Goal: Transaction & Acquisition: Purchase product/service

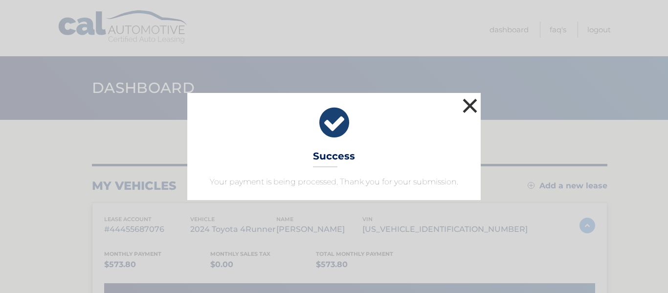
click at [471, 108] on button "×" at bounding box center [470, 106] width 20 height 20
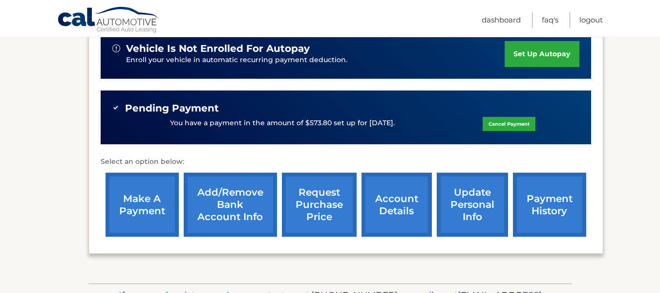
scroll to position [256, 0]
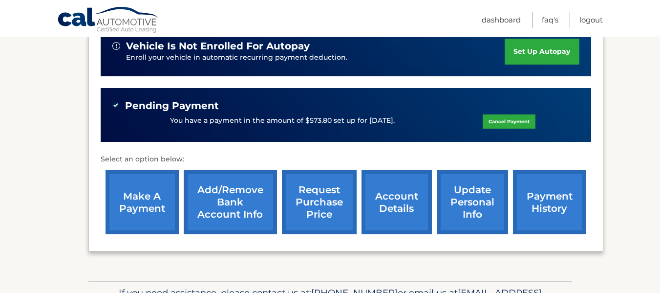
click at [135, 195] on link "make a payment" at bounding box center [142, 202] width 73 height 64
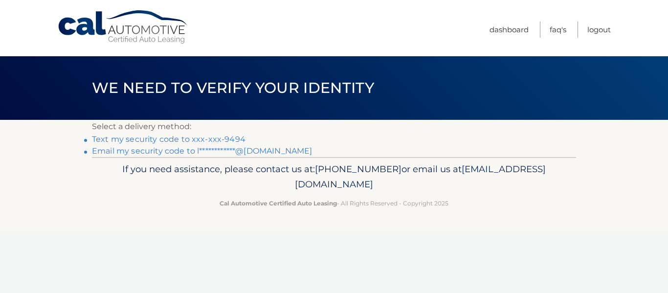
click at [203, 136] on link "Text my security code to xxx-xxx-9494" at bounding box center [168, 138] width 153 height 9
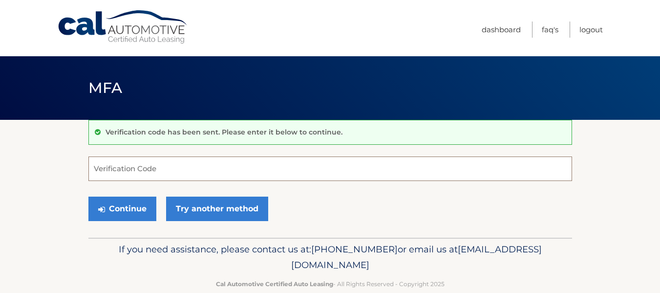
click at [245, 171] on input "Verification Code" at bounding box center [330, 168] width 484 height 24
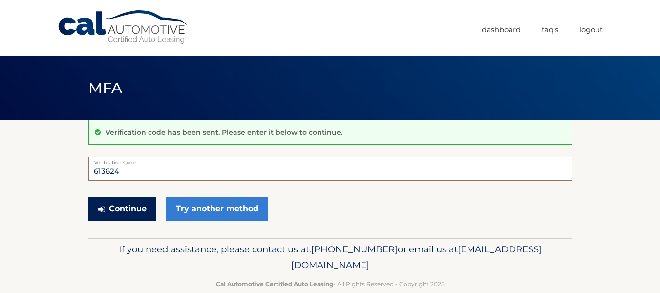
type input "613624"
click at [143, 206] on button "Continue" at bounding box center [122, 208] width 68 height 24
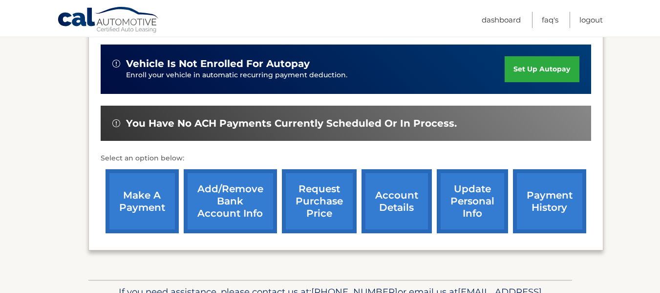
scroll to position [242, 0]
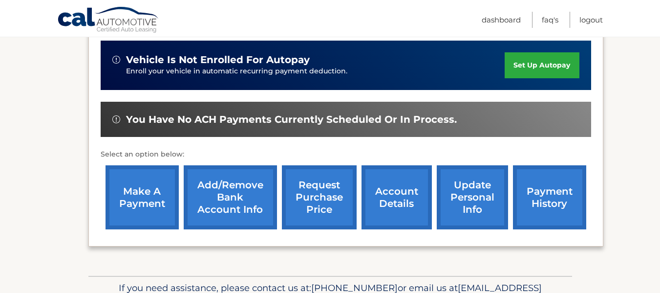
click at [145, 195] on link "make a payment" at bounding box center [142, 197] width 73 height 64
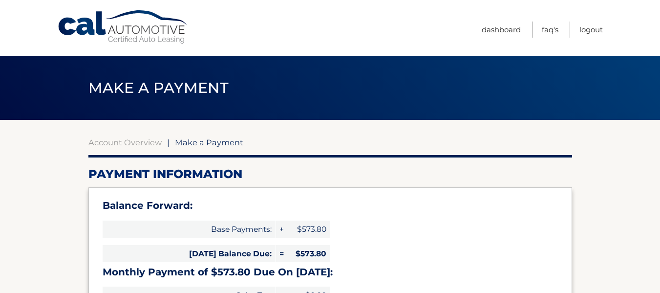
select select "MTAxMjAwZDUtYTYyNS00NWE4LTk2NGMtYjhiYmMyZWQ2ZTJh"
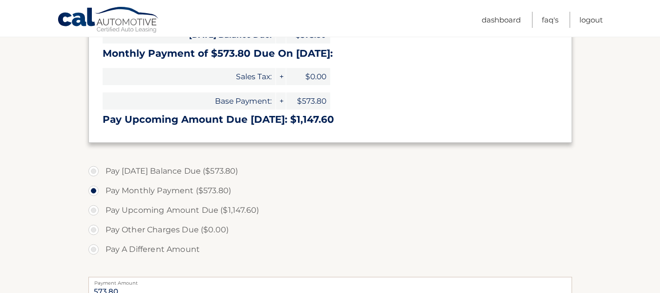
scroll to position [223, 0]
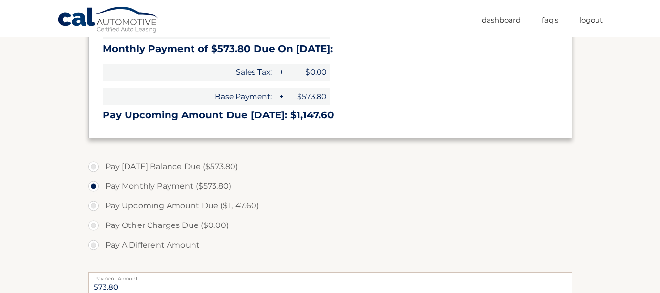
click at [95, 169] on label "Pay Today's Balance Due ($573.80)" at bounding box center [330, 167] width 484 height 20
click at [95, 169] on input "Pay Today's Balance Due ($573.80)" at bounding box center [97, 165] width 10 height 16
radio input "true"
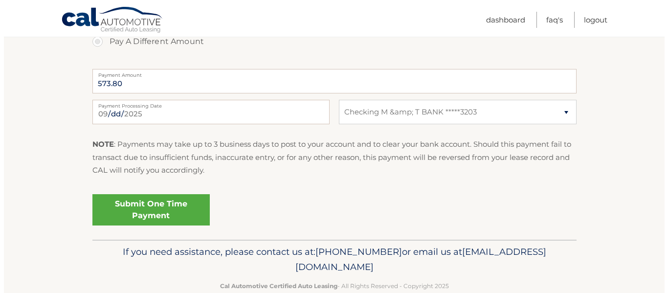
scroll to position [428, 0]
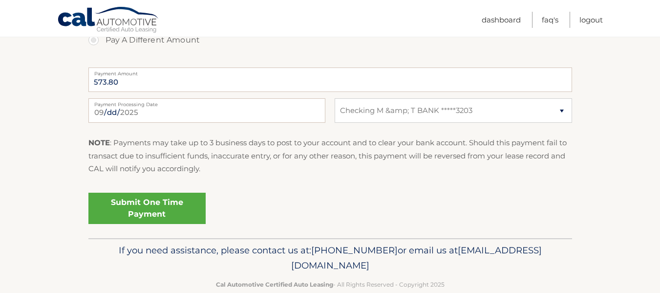
click at [175, 213] on link "Submit One Time Payment" at bounding box center [146, 208] width 117 height 31
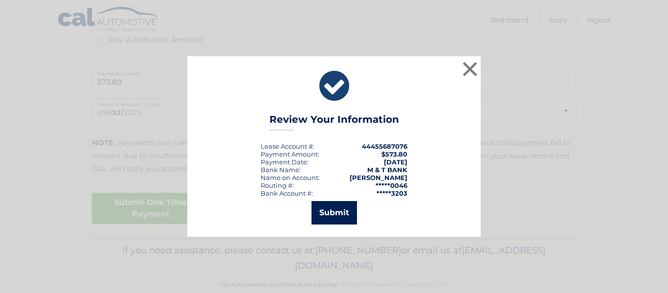
click at [332, 207] on button "Submit" at bounding box center [333, 212] width 45 height 23
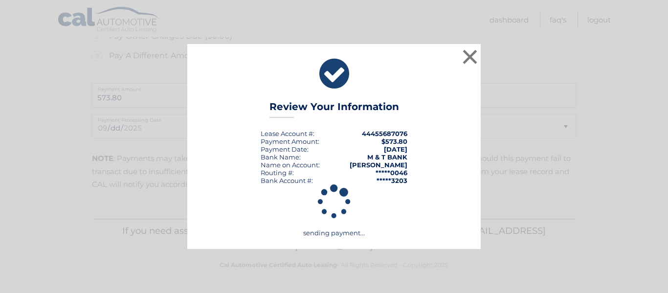
scroll to position [412, 0]
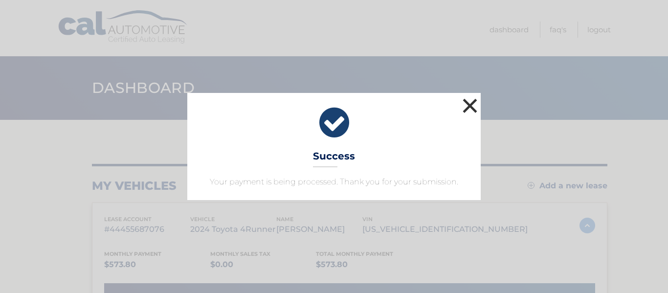
click at [468, 105] on button "×" at bounding box center [470, 106] width 20 height 20
